Goal: Task Accomplishment & Management: Use online tool/utility

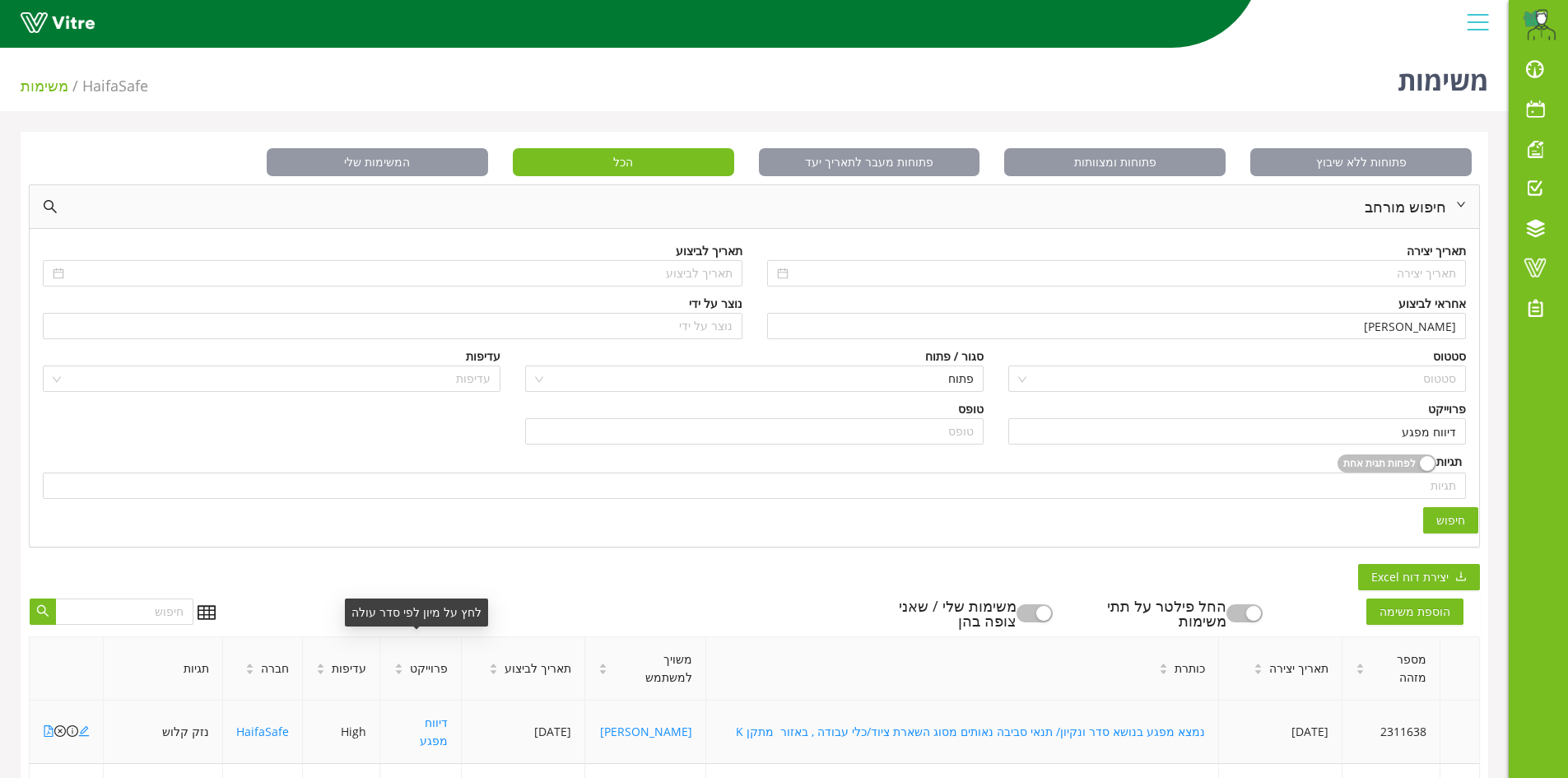
scroll to position [370, 0]
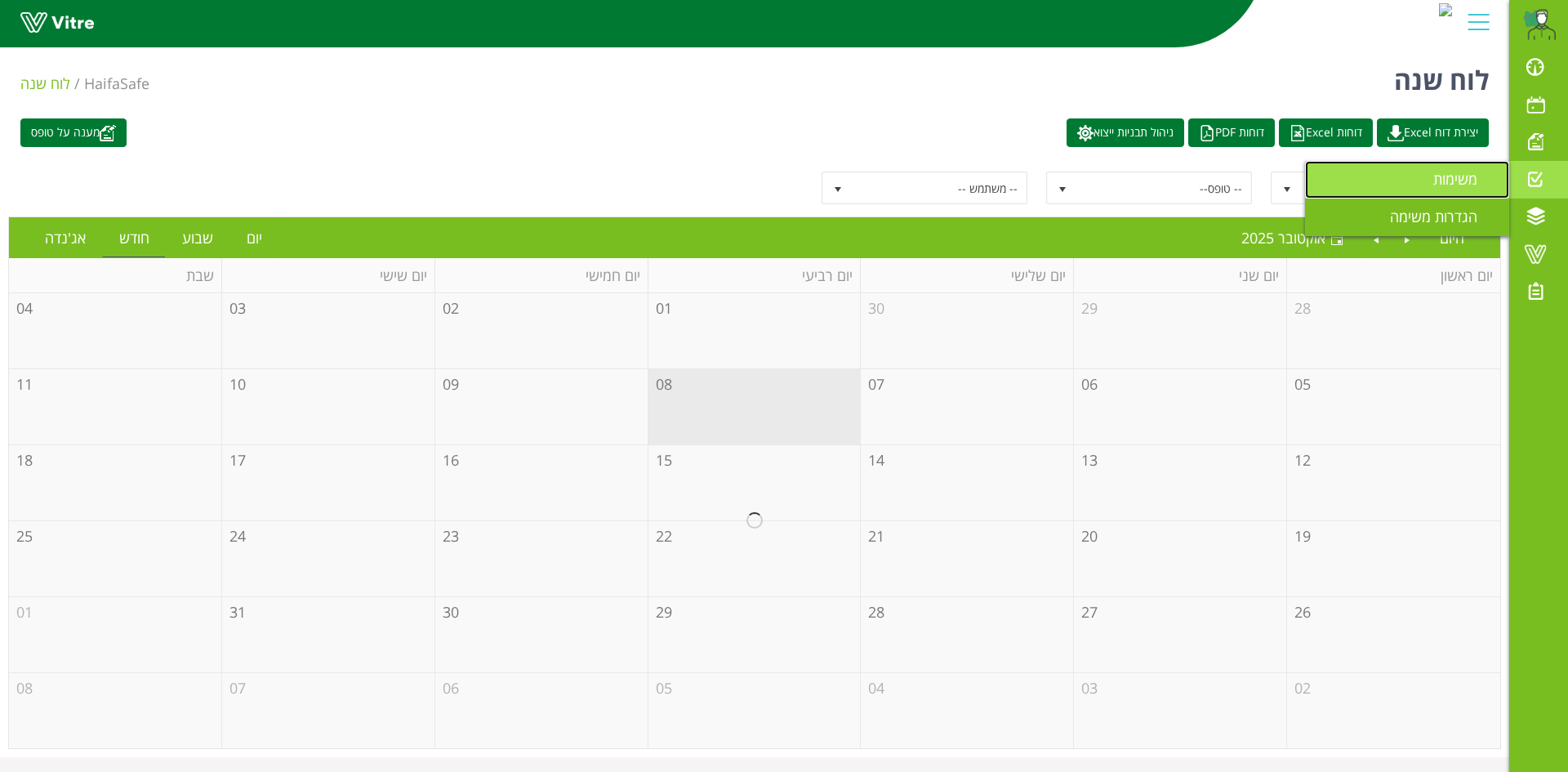
click at [1450, 185] on span "משימות" at bounding box center [1464, 179] width 64 height 20
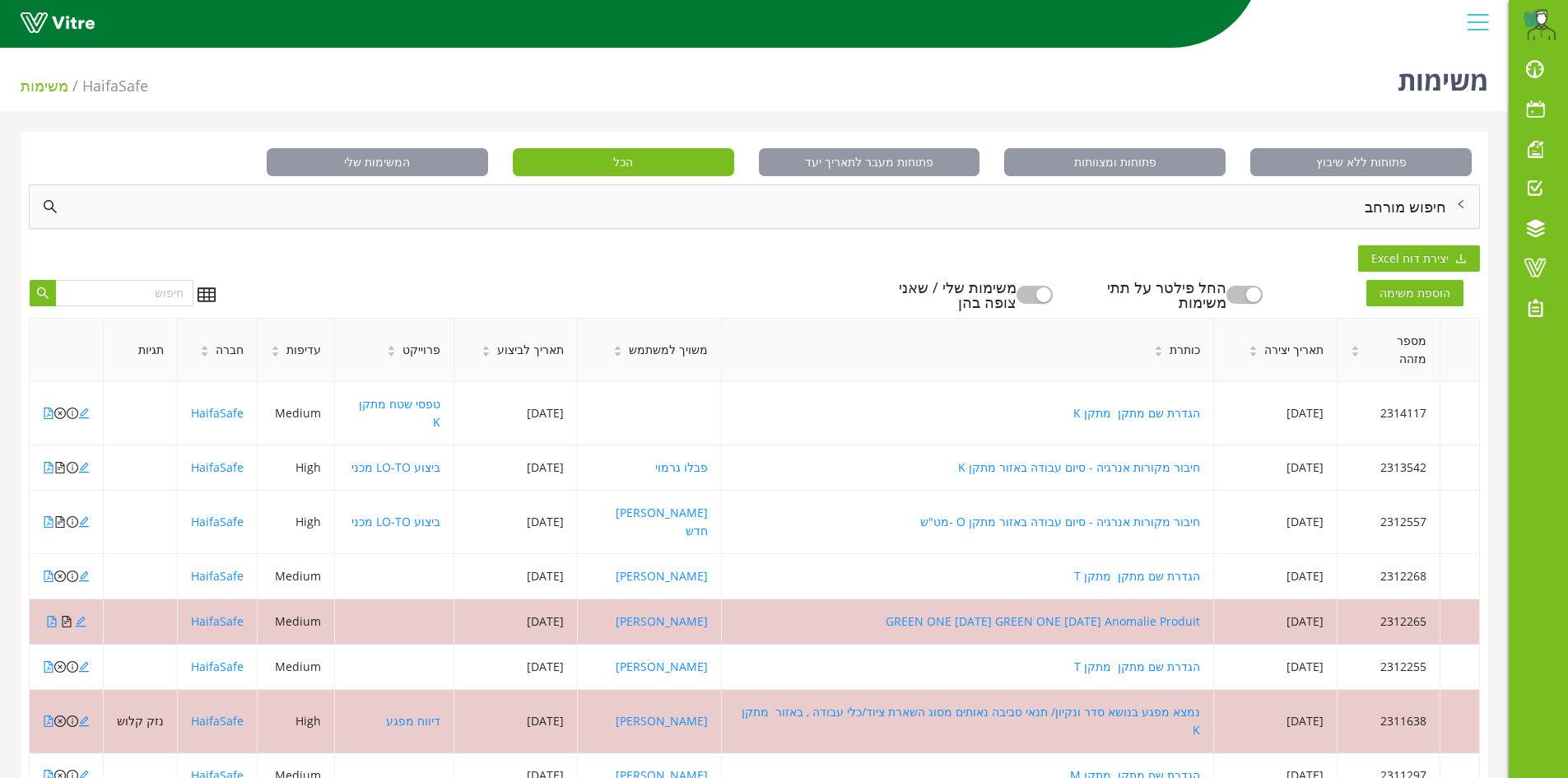
click at [1379, 207] on div "חיפוש מורחב" at bounding box center [755, 206] width 1450 height 42
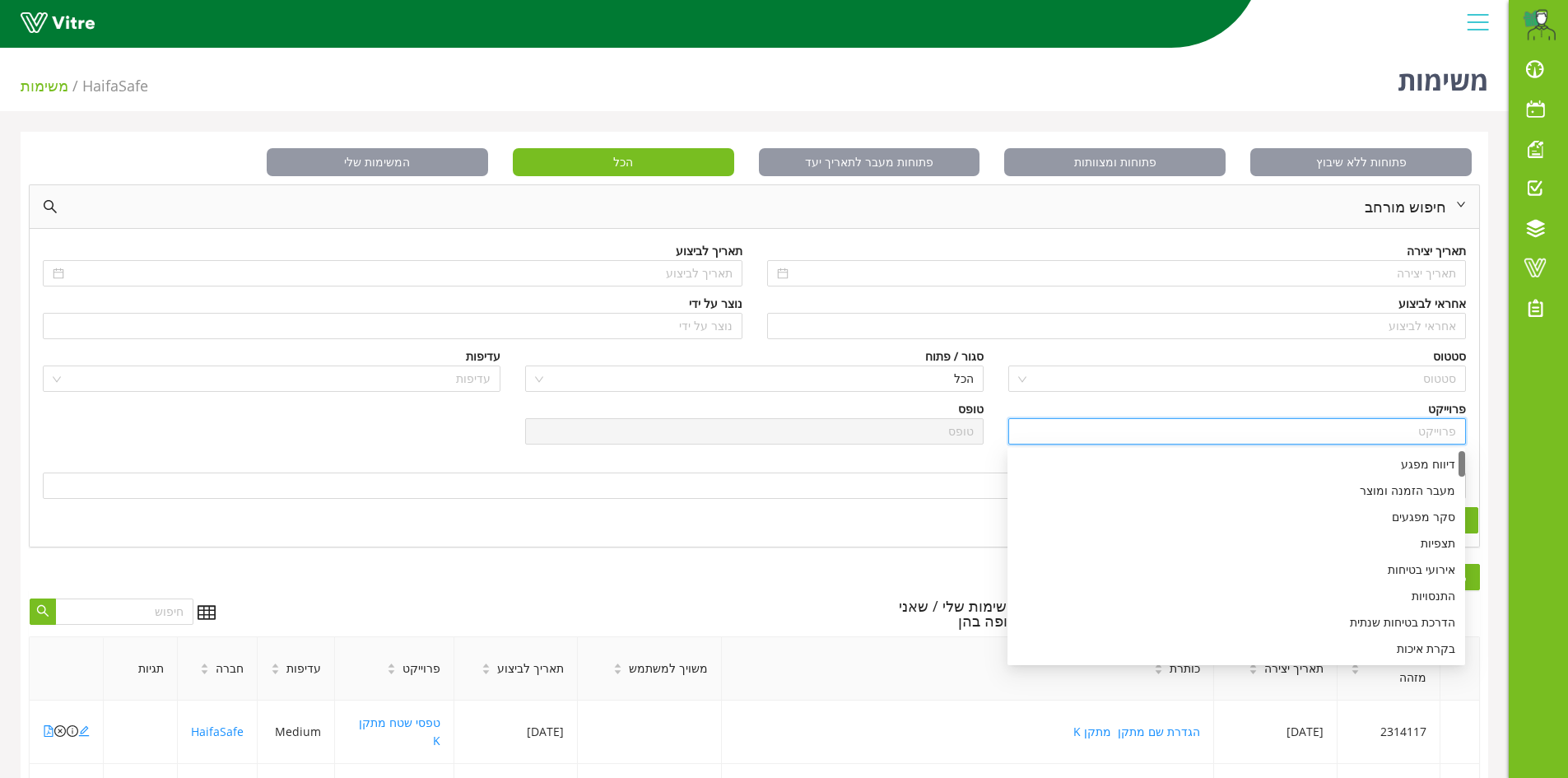
click at [1432, 431] on input "search" at bounding box center [1237, 431] width 438 height 24
click at [1434, 462] on div "דיווח מפגע" at bounding box center [1236, 464] width 438 height 18
type input "דיווח מפגע"
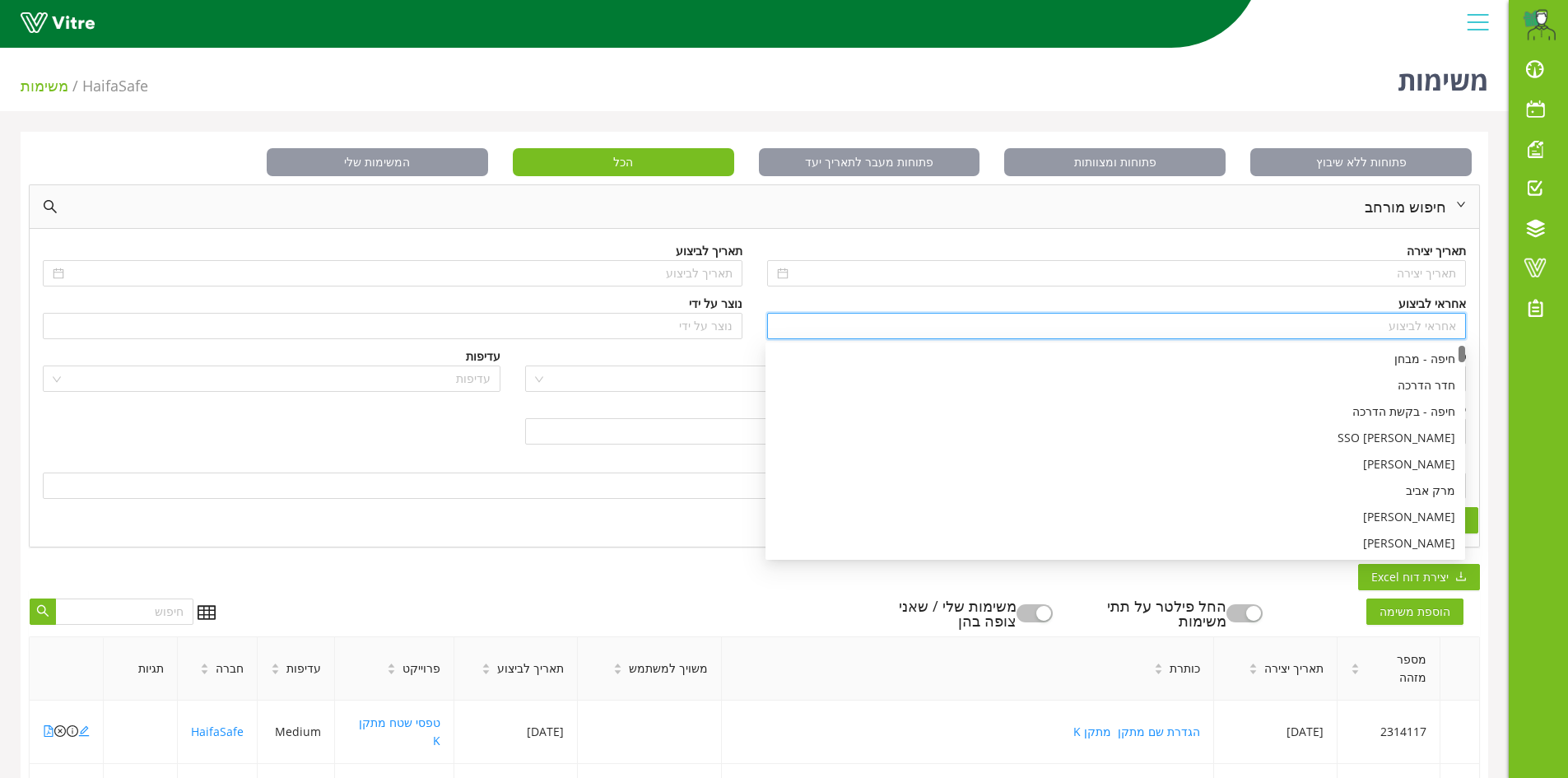
click at [1442, 329] on input "search" at bounding box center [1117, 325] width 680 height 24
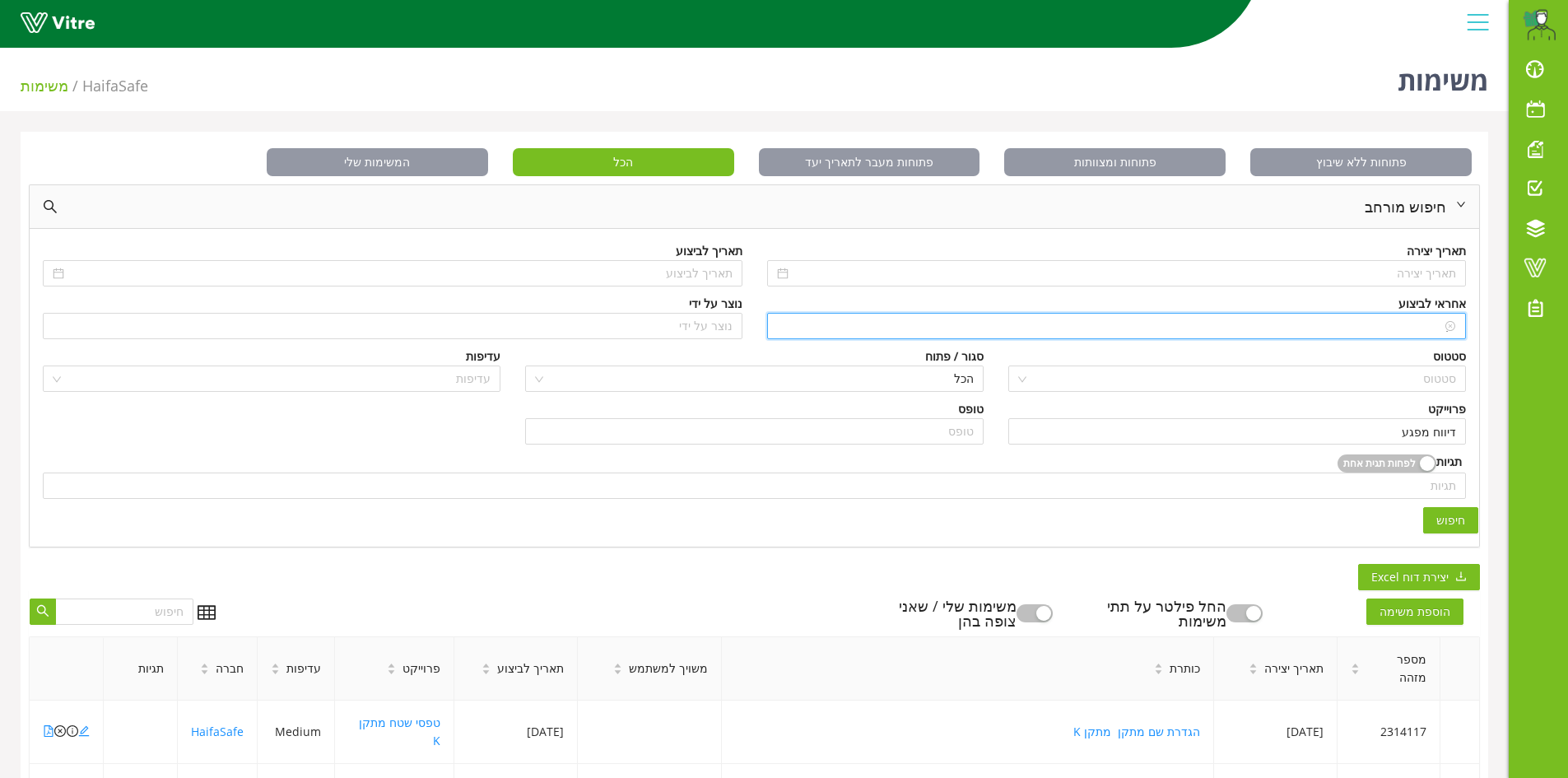
type input "n"
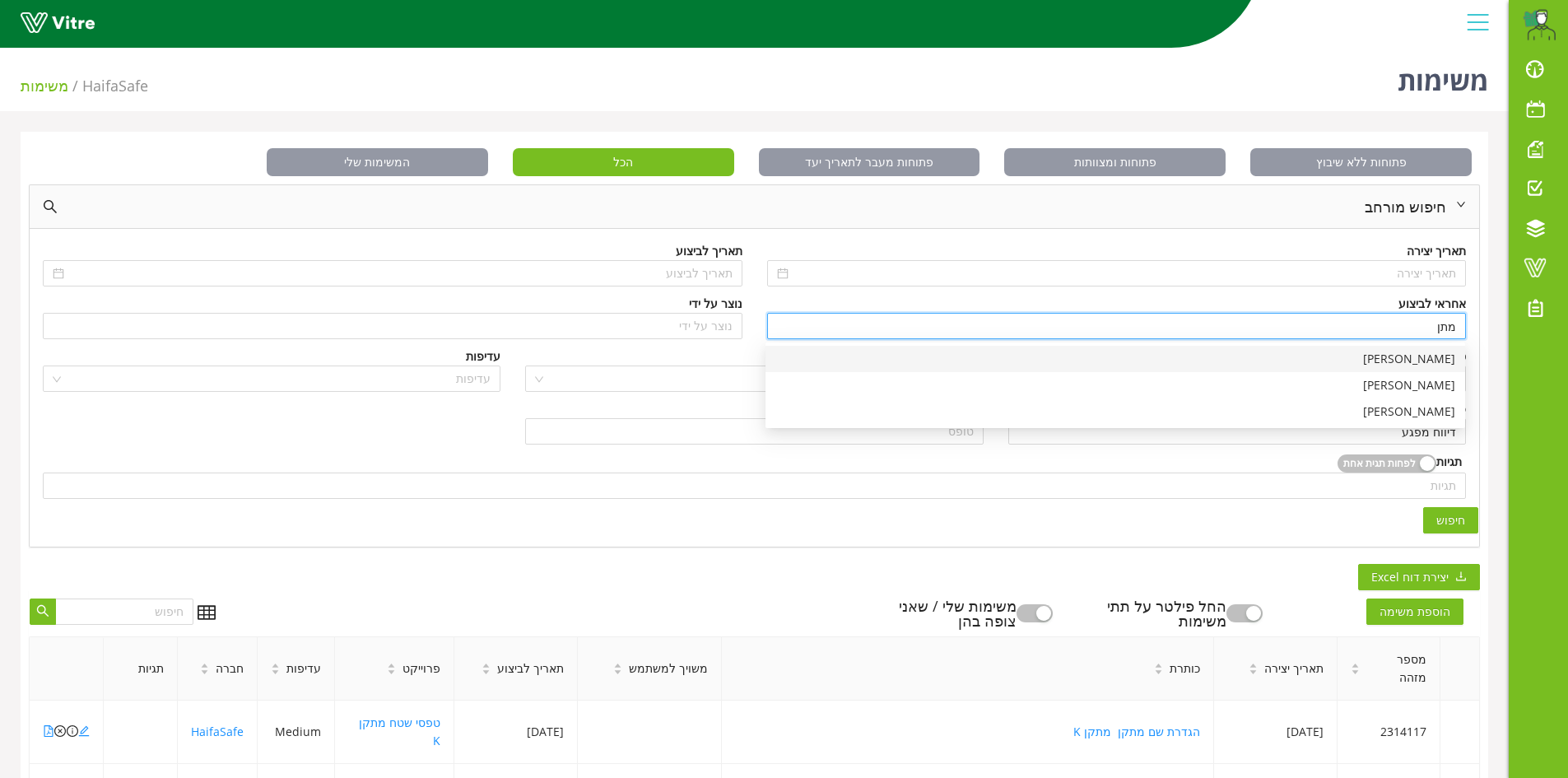
click at [1434, 364] on div "[PERSON_NAME]" at bounding box center [1115, 359] width 680 height 18
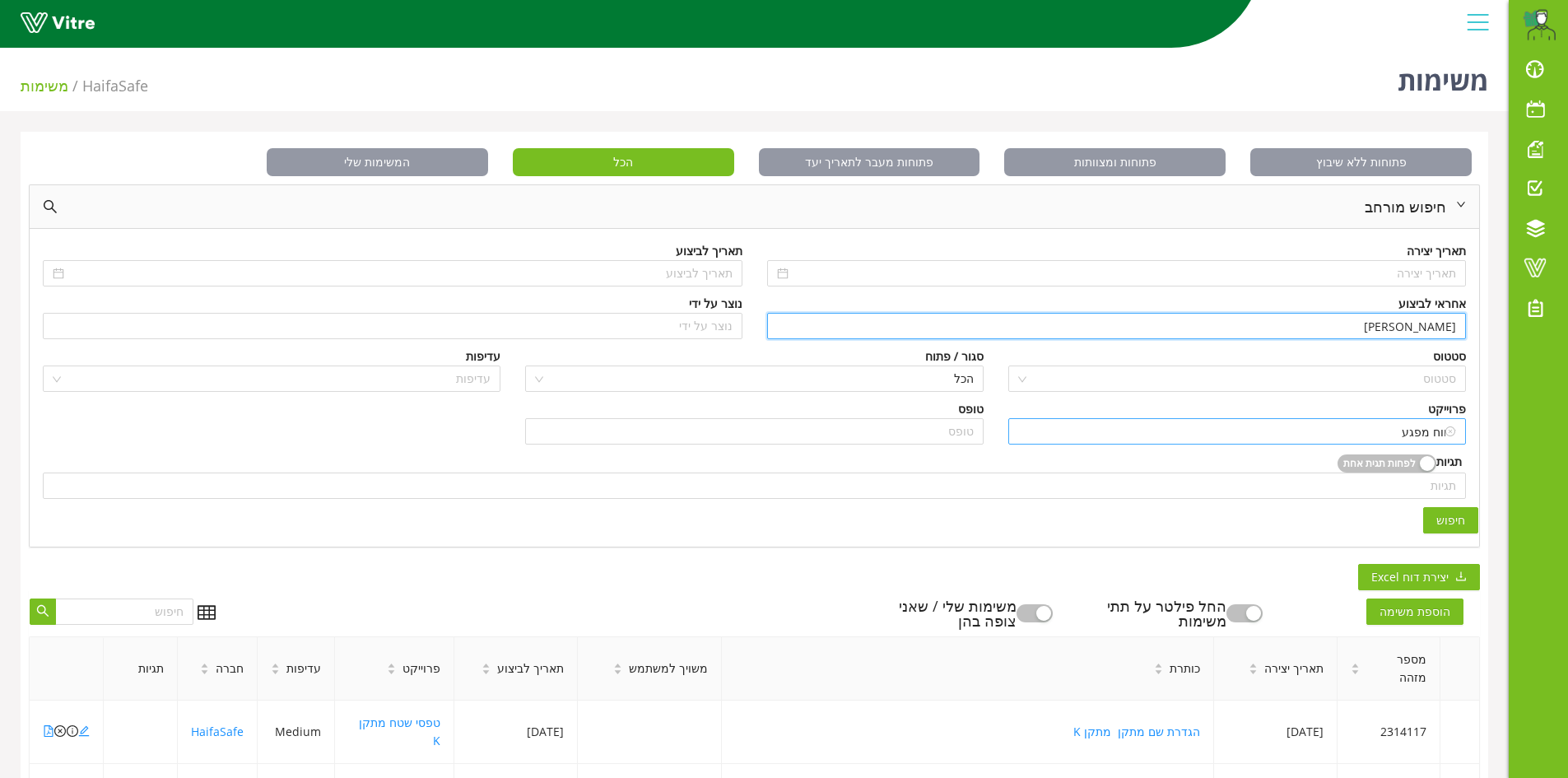
type input "[PERSON_NAME]"
click at [1408, 431] on input "דיווח מפגע" at bounding box center [1237, 431] width 438 height 24
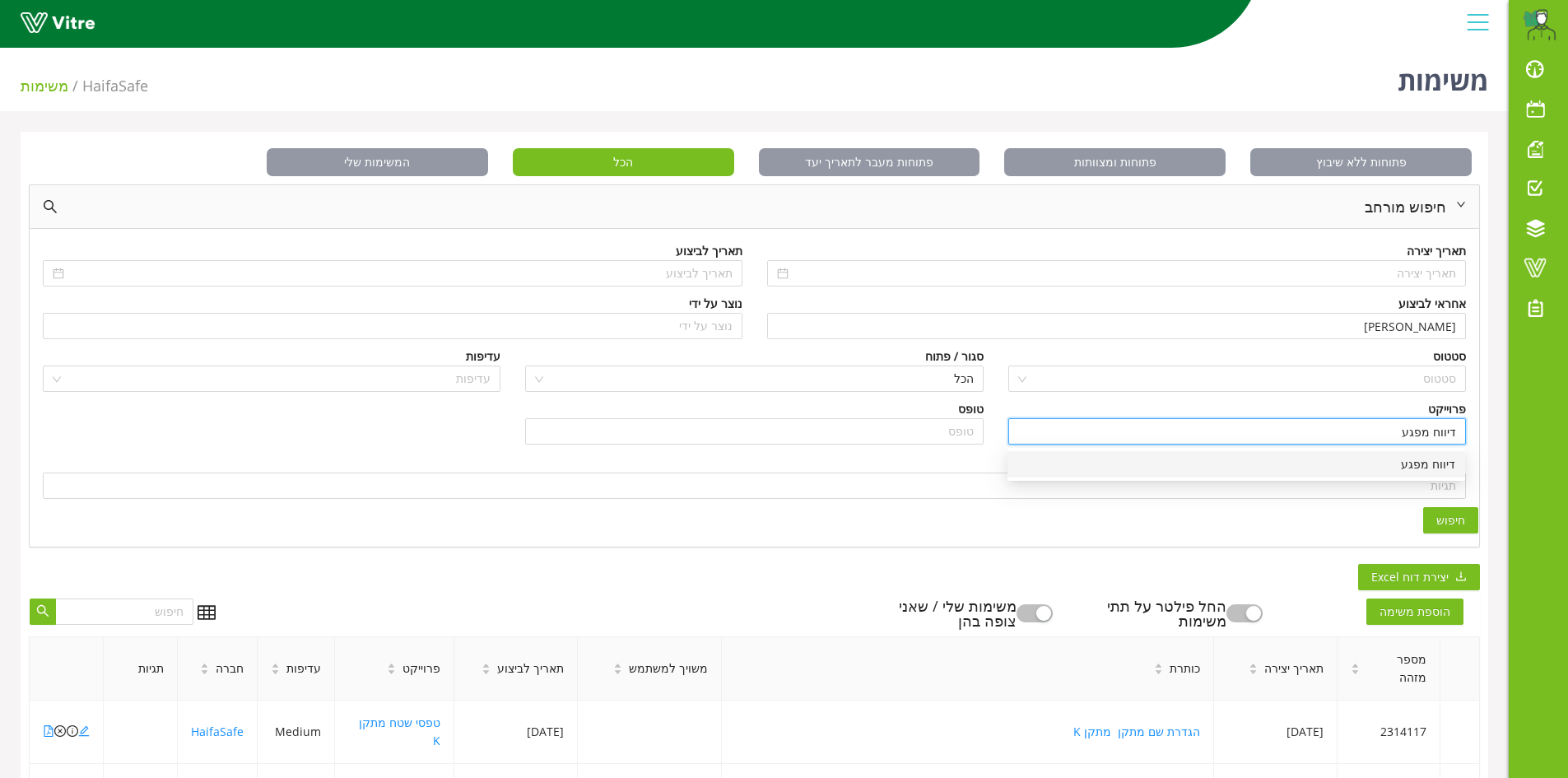
click at [1425, 460] on div "דיווח מפגע" at bounding box center [1236, 464] width 438 height 18
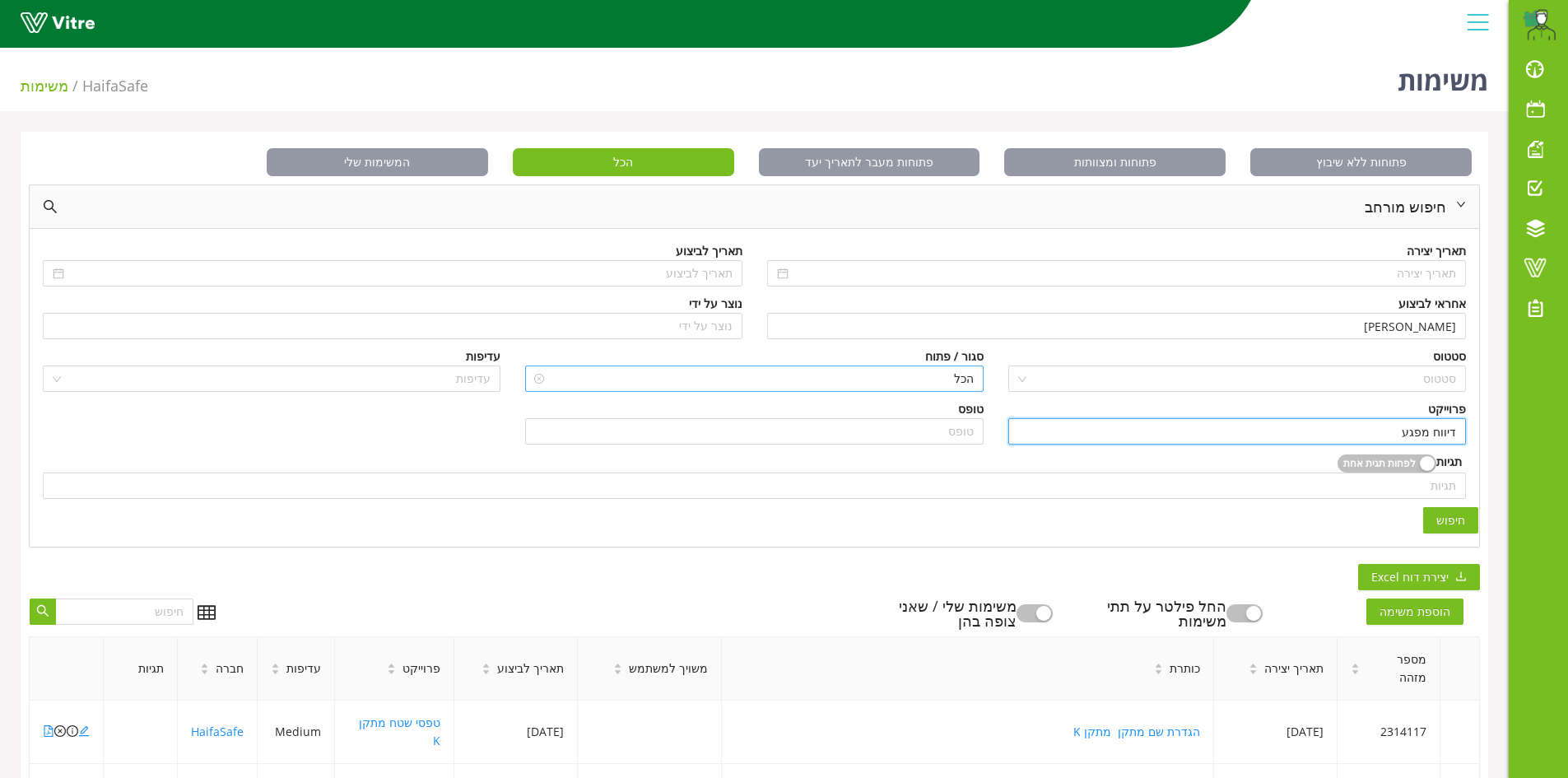
click at [965, 381] on span "הכל" at bounding box center [754, 378] width 438 height 24
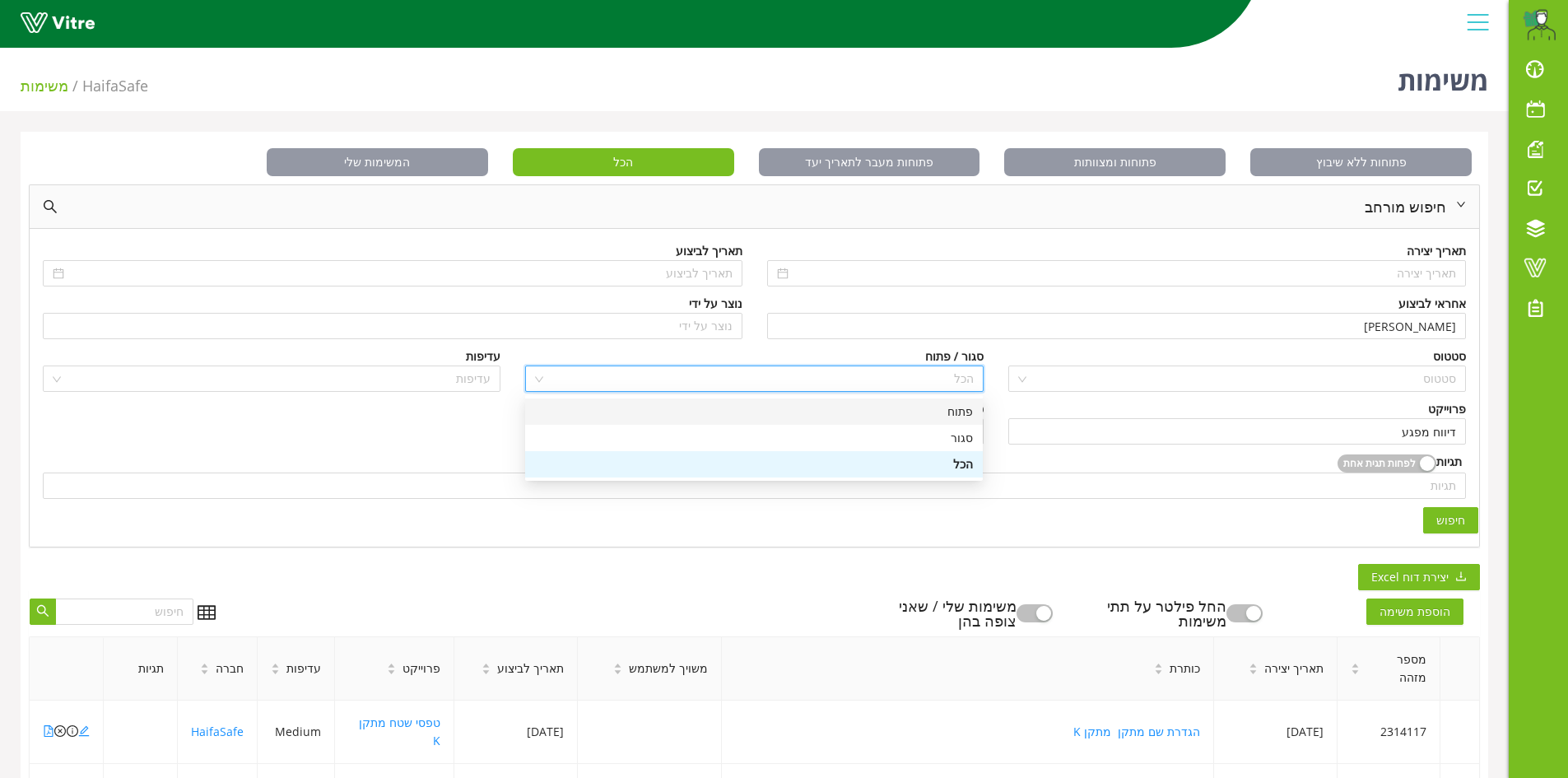
click at [959, 408] on div "פתוח" at bounding box center [754, 411] width 438 height 18
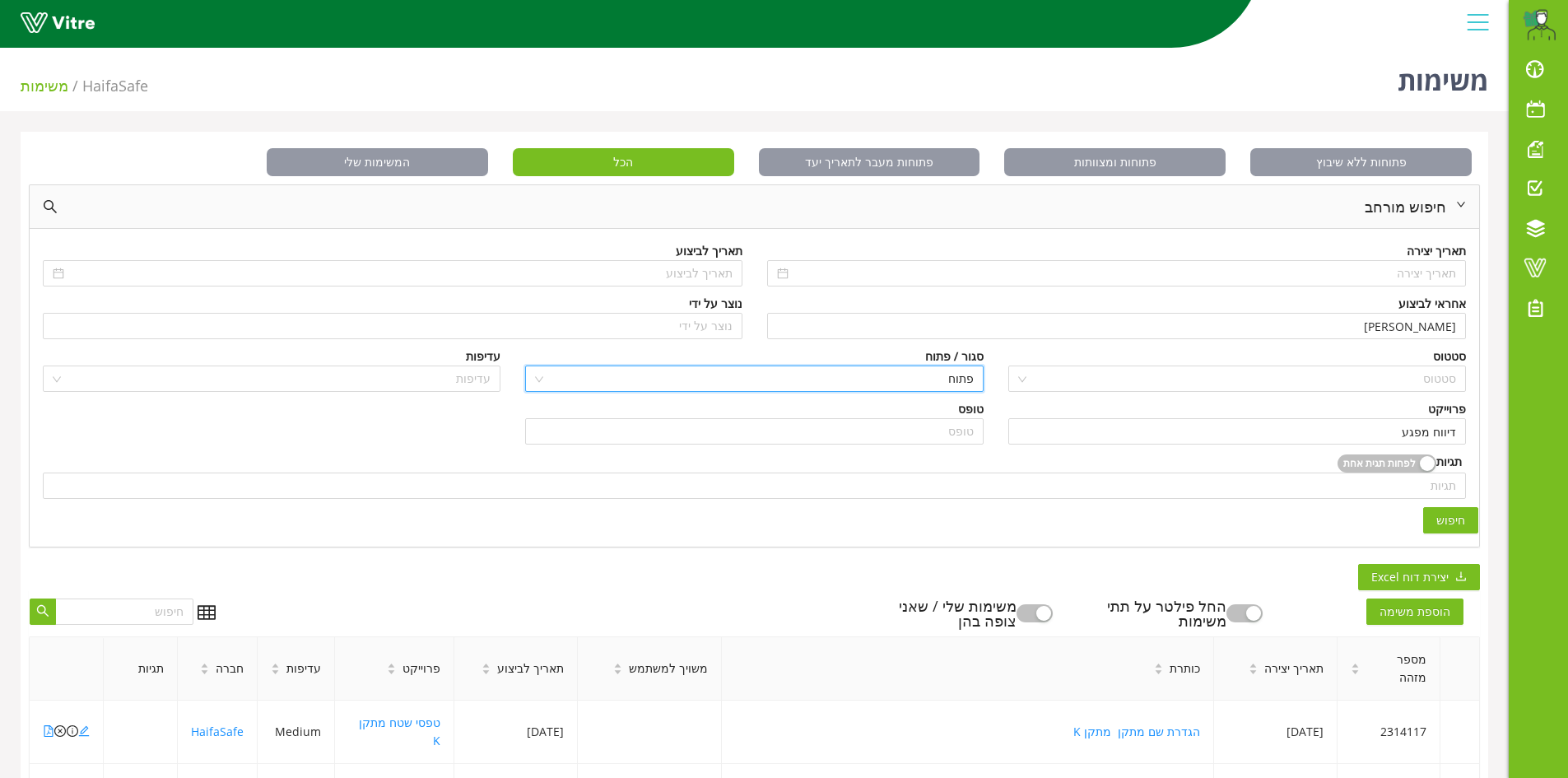
click at [1445, 511] on span "חיפוש" at bounding box center [1451, 520] width 29 height 18
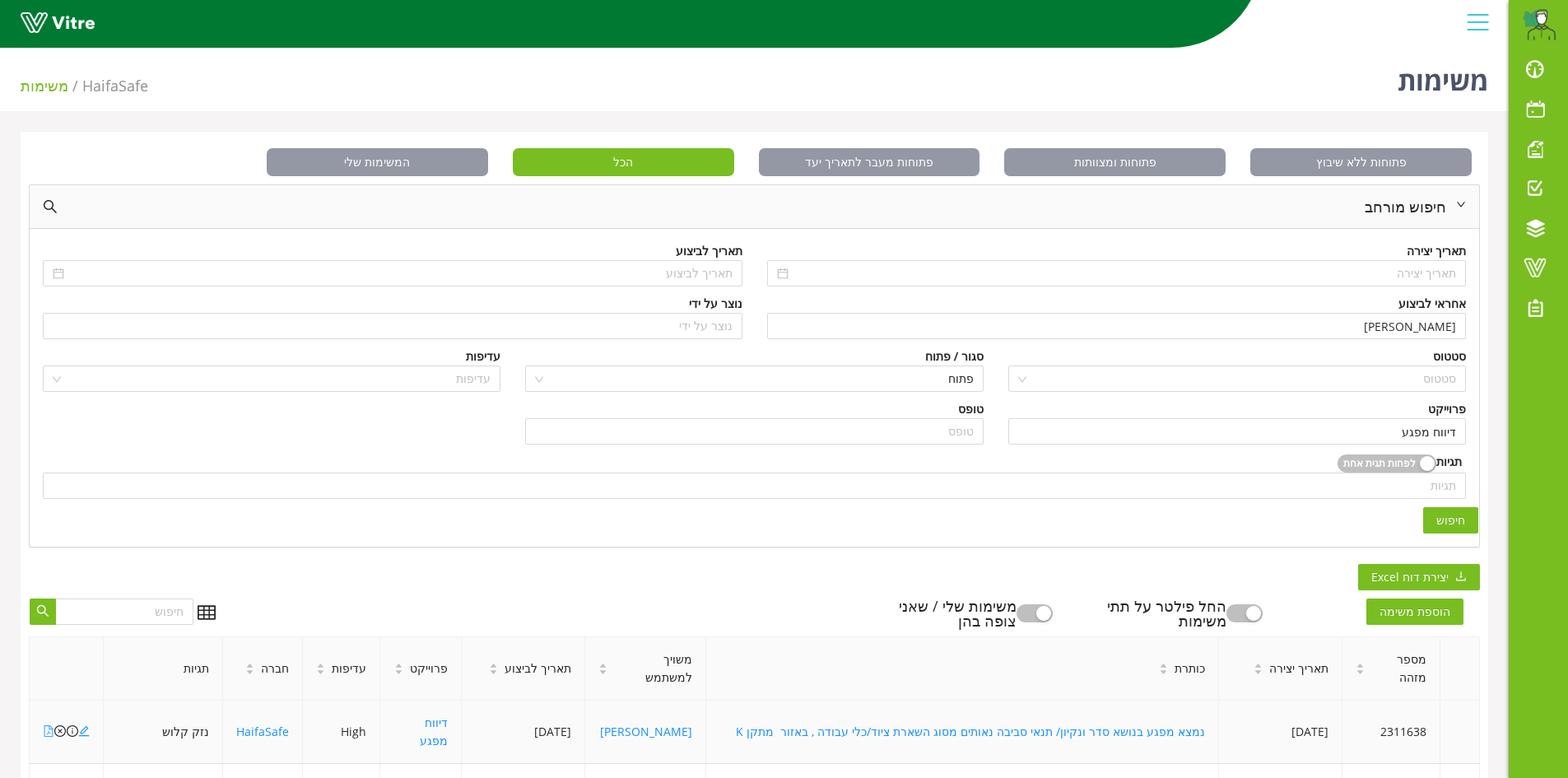
click at [47, 725] on icon "file-pdf" at bounding box center [48, 730] width 12 height 12
click at [60, 725] on icon "close-circle" at bounding box center [60, 730] width 12 height 12
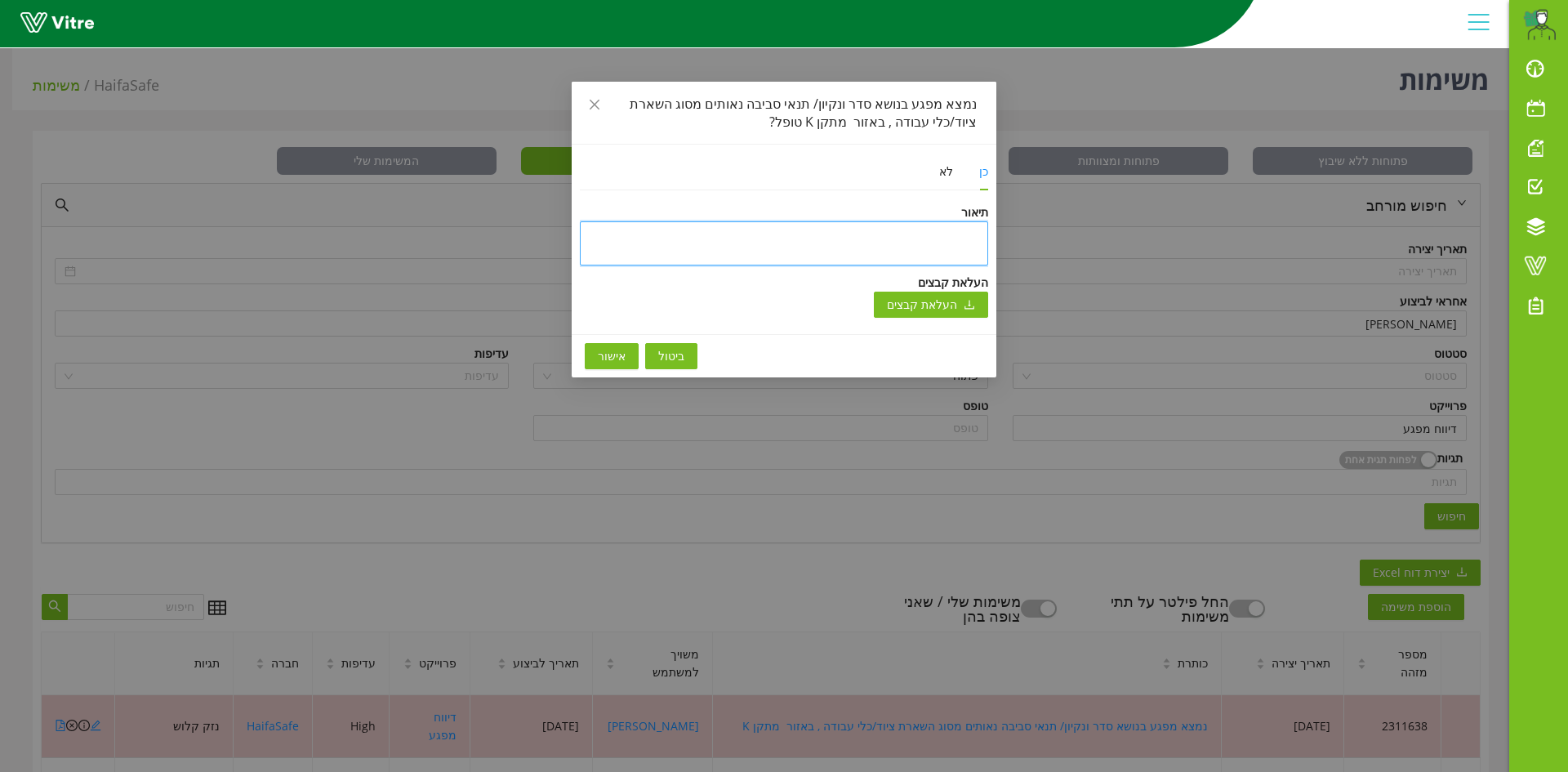
click at [937, 253] on textarea at bounding box center [784, 243] width 408 height 44
type textarea "נ"
type textarea "נס"
type textarea "נסג"
type textarea "נסגר"
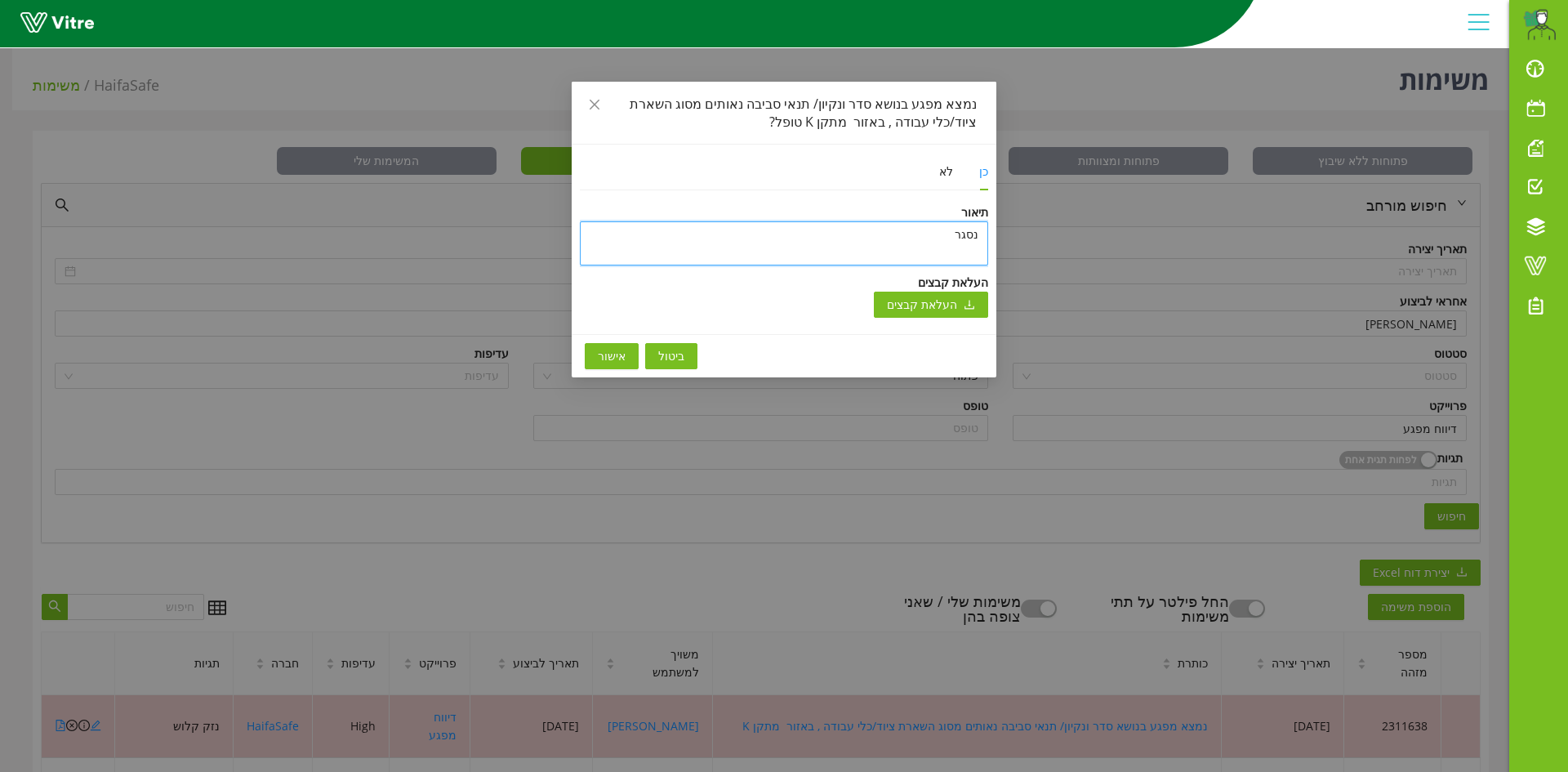
type textarea "נסגר"
type textarea "נסגר ב"
type textarea "נסגר בת"
type textarea "נסגר בתו"
type textarea "נסגר בתוכ"
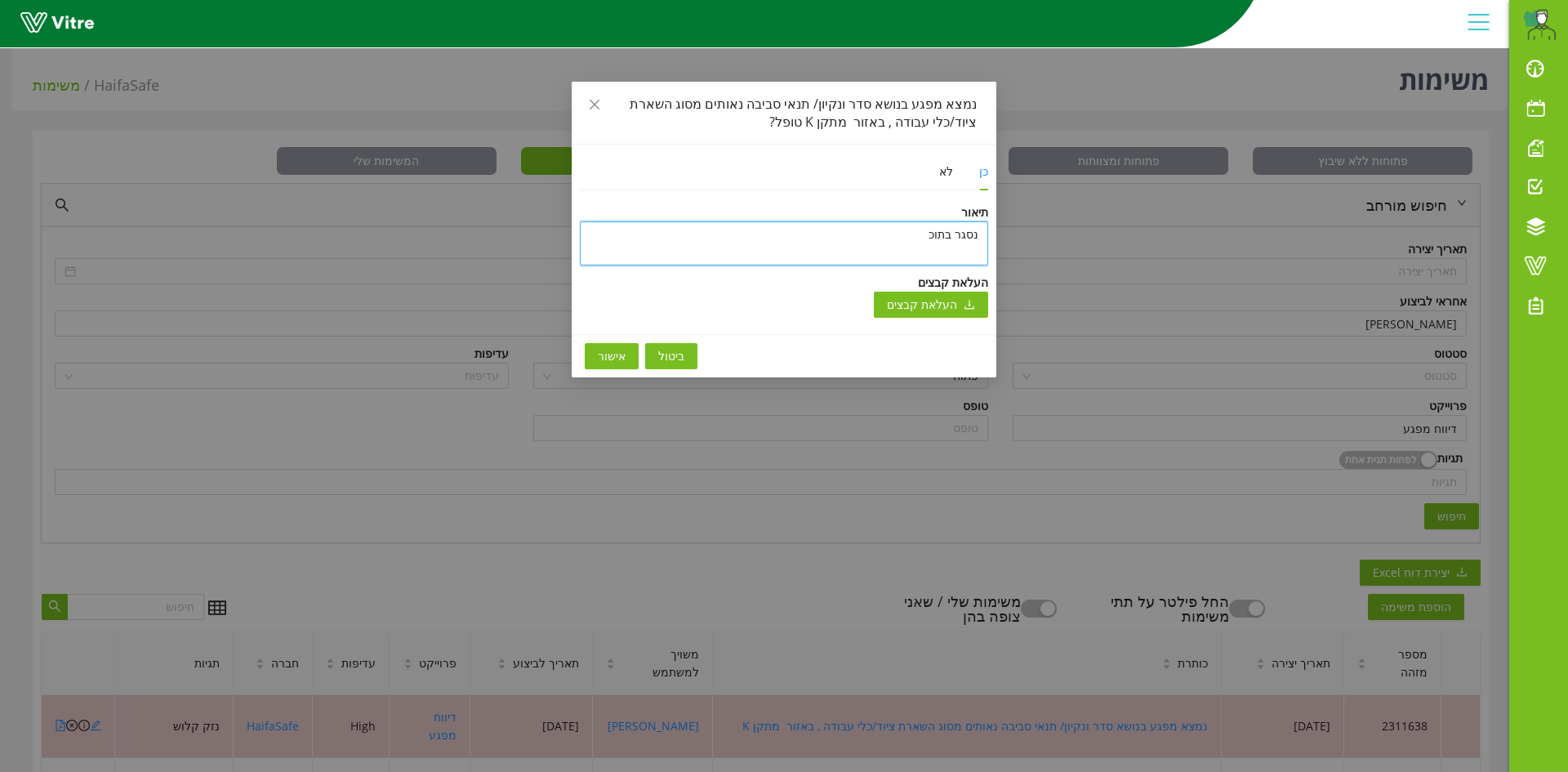
type textarea "נסגר בתוכנ"
type textarea "נסגר בתוכנה"
click at [981, 233] on textarea "נסגר בתוכנה" at bounding box center [784, 243] width 408 height 44
type textarea "טנסגר בתוכנה"
type textarea "טונסגר בתוכנה"
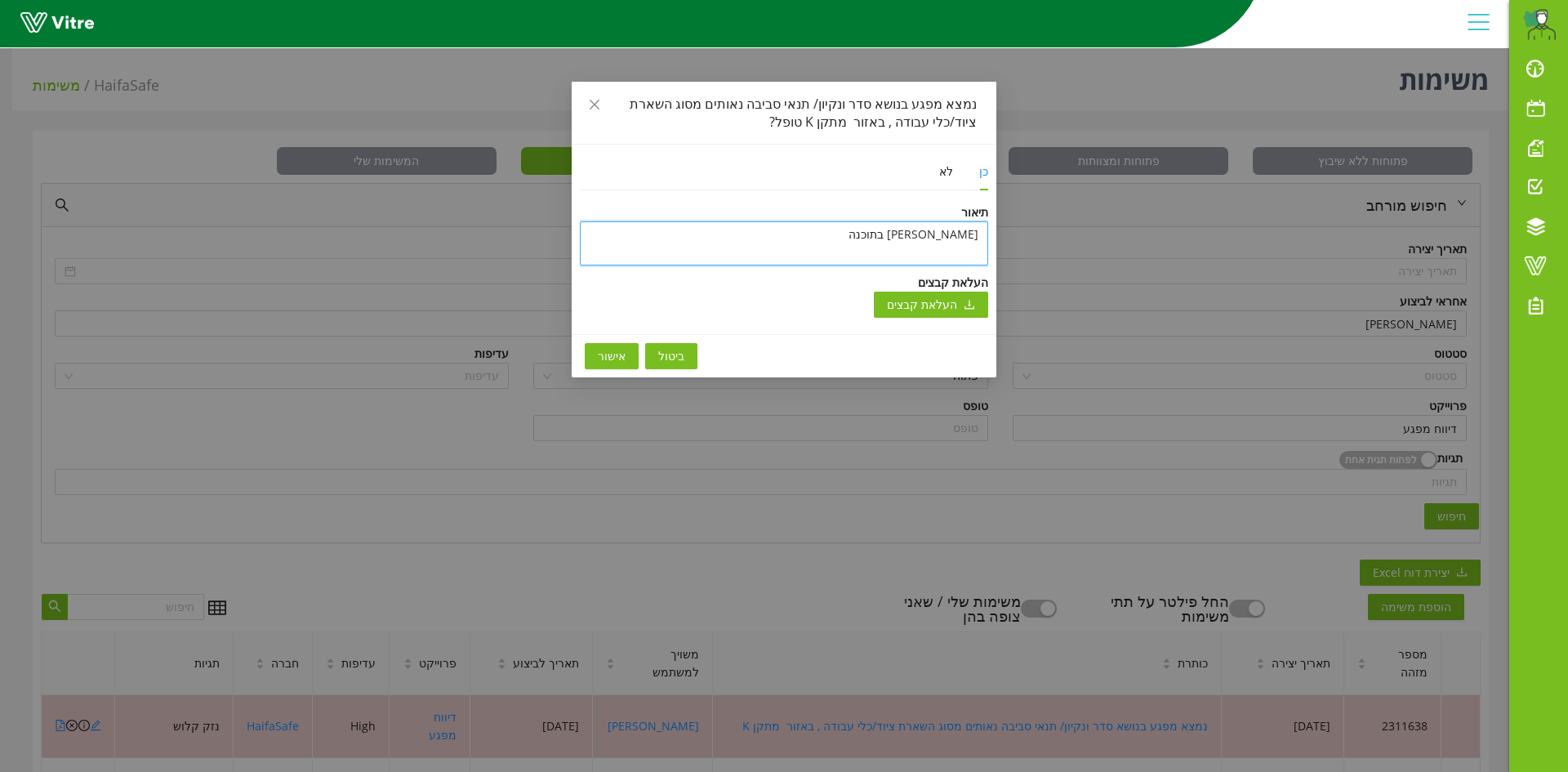
type textarea "טופנסגר בתוכנה"
type textarea "טופלנסגר בתוכנה"
type textarea "טופל נסגר בתוכנה"
click at [608, 355] on span "אישור" at bounding box center [611, 356] width 28 height 18
